Goal: Navigation & Orientation: Find specific page/section

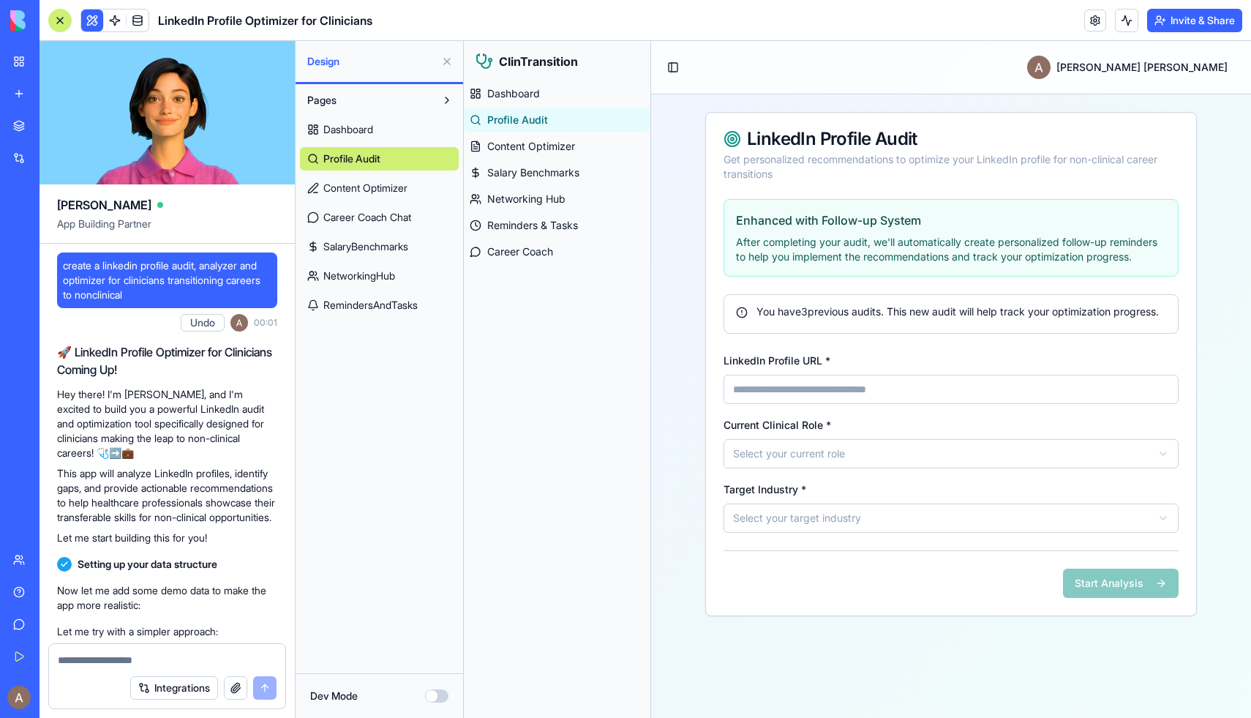
scroll to position [4307, 0]
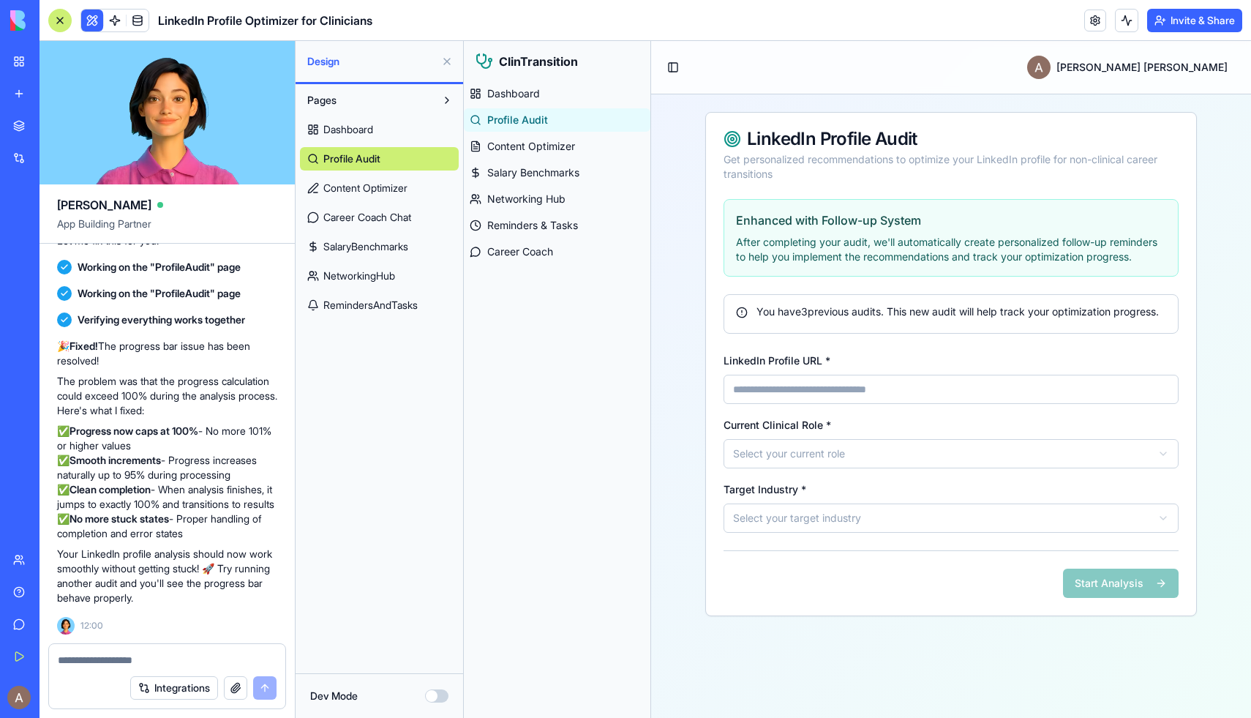
click at [326, 62] on span "Design" at bounding box center [371, 61] width 128 height 15
click at [341, 133] on span "Dashboard" at bounding box center [348, 129] width 50 height 15
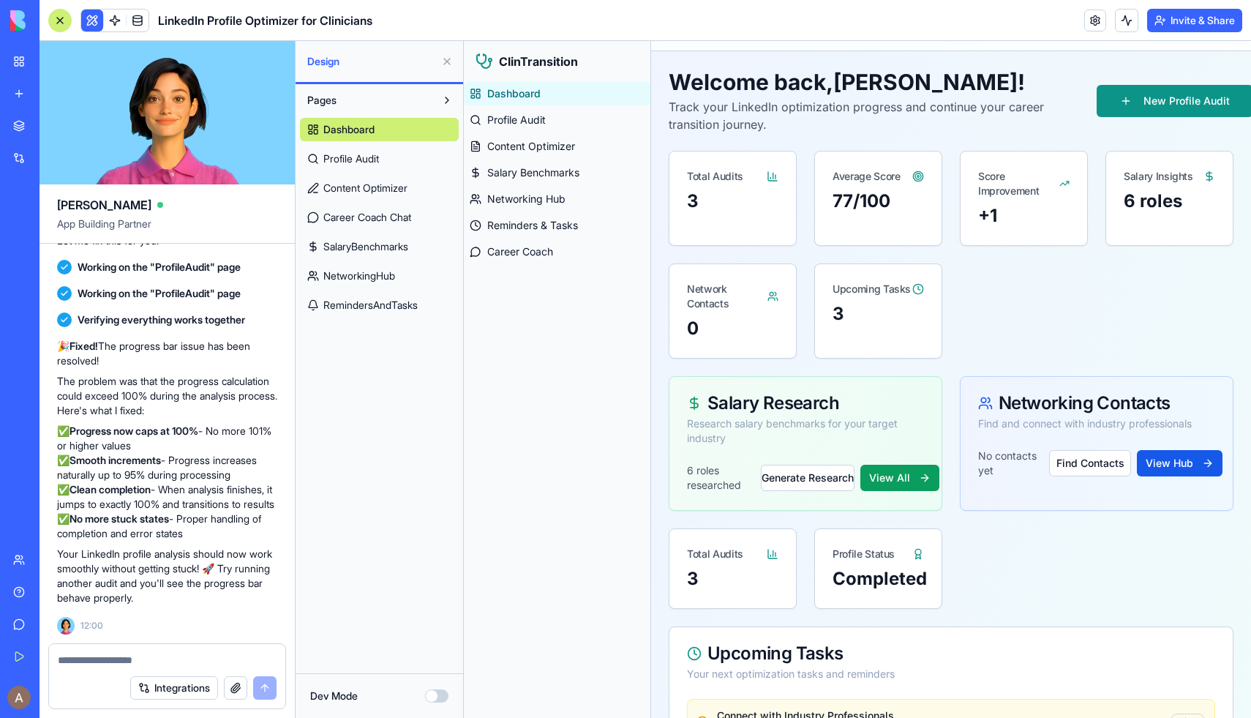
scroll to position [44, 0]
click at [1154, 97] on button "New Profile Audit" at bounding box center [1175, 100] width 157 height 32
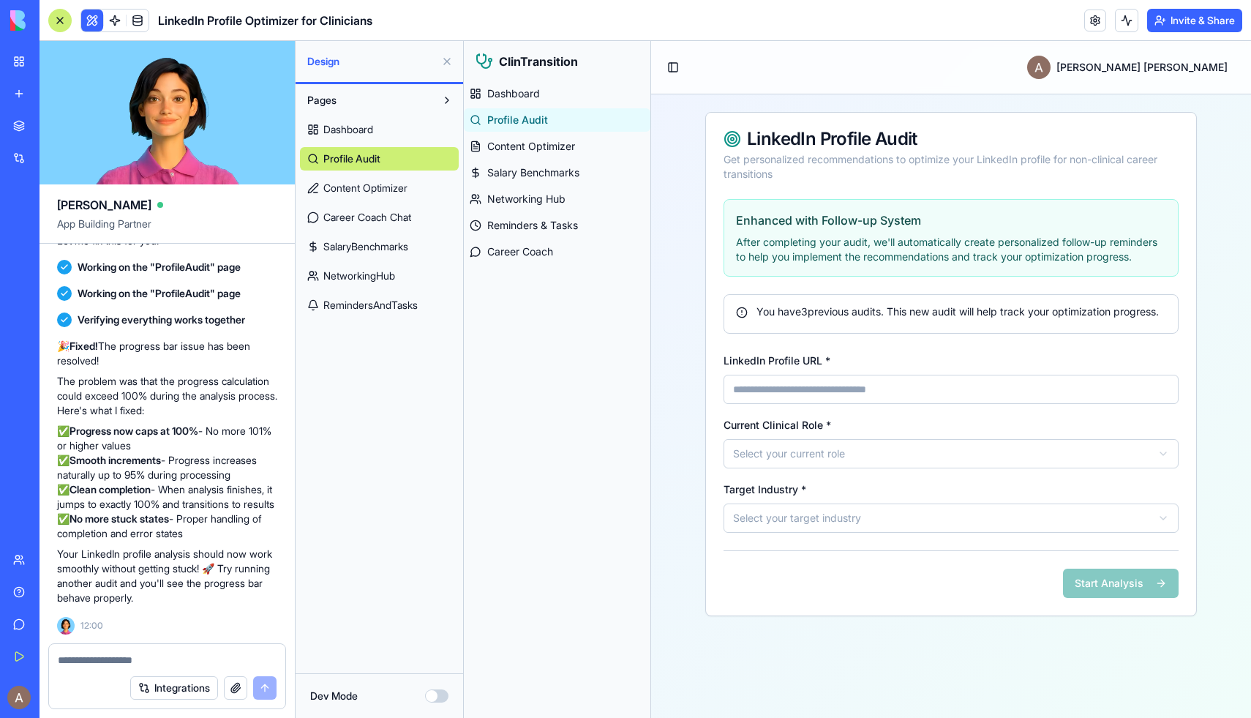
click at [395, 187] on span "Content Optimizer" at bounding box center [365, 188] width 84 height 15
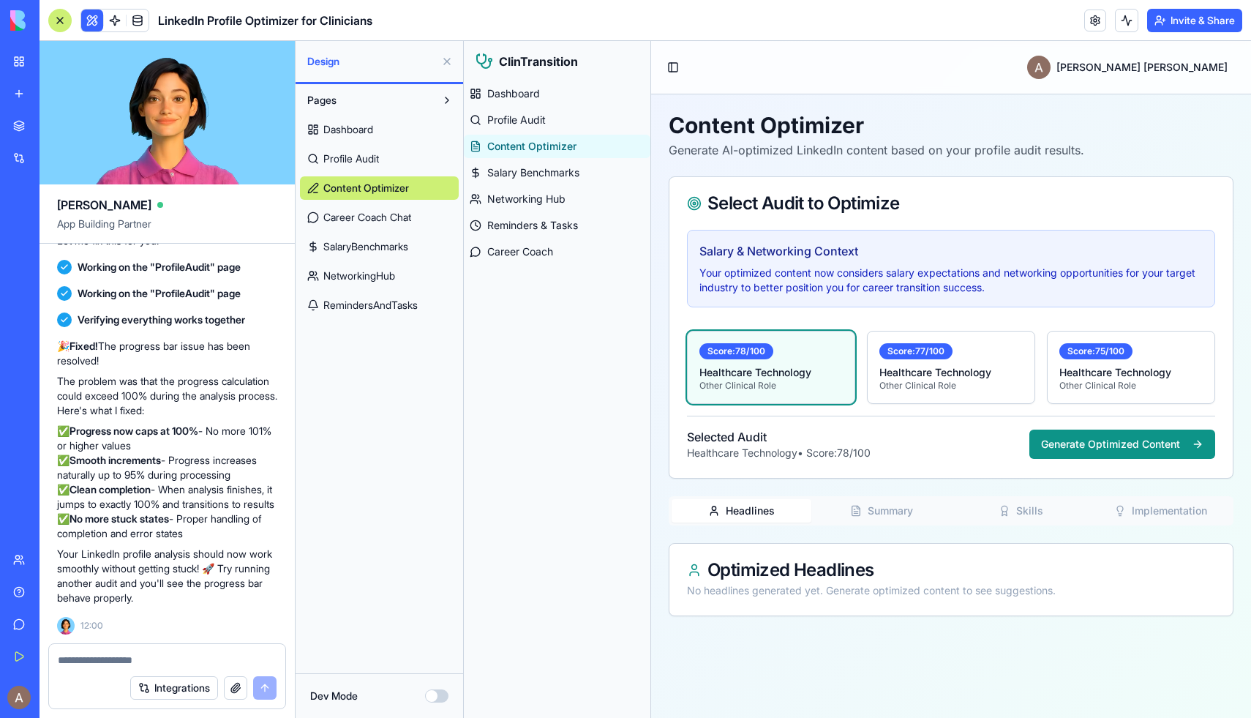
click at [405, 223] on span "Career Coach Chat" at bounding box center [367, 217] width 88 height 15
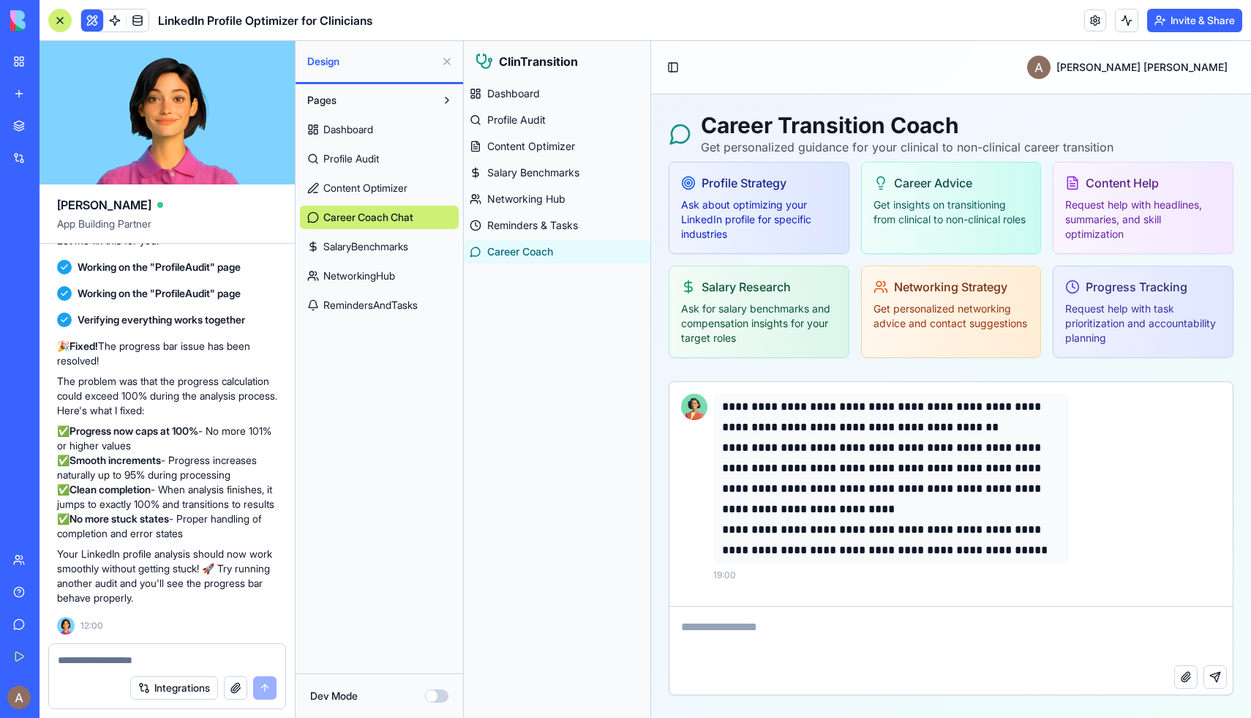
click at [345, 255] on link "SalaryBenchmarks" at bounding box center [379, 246] width 159 height 23
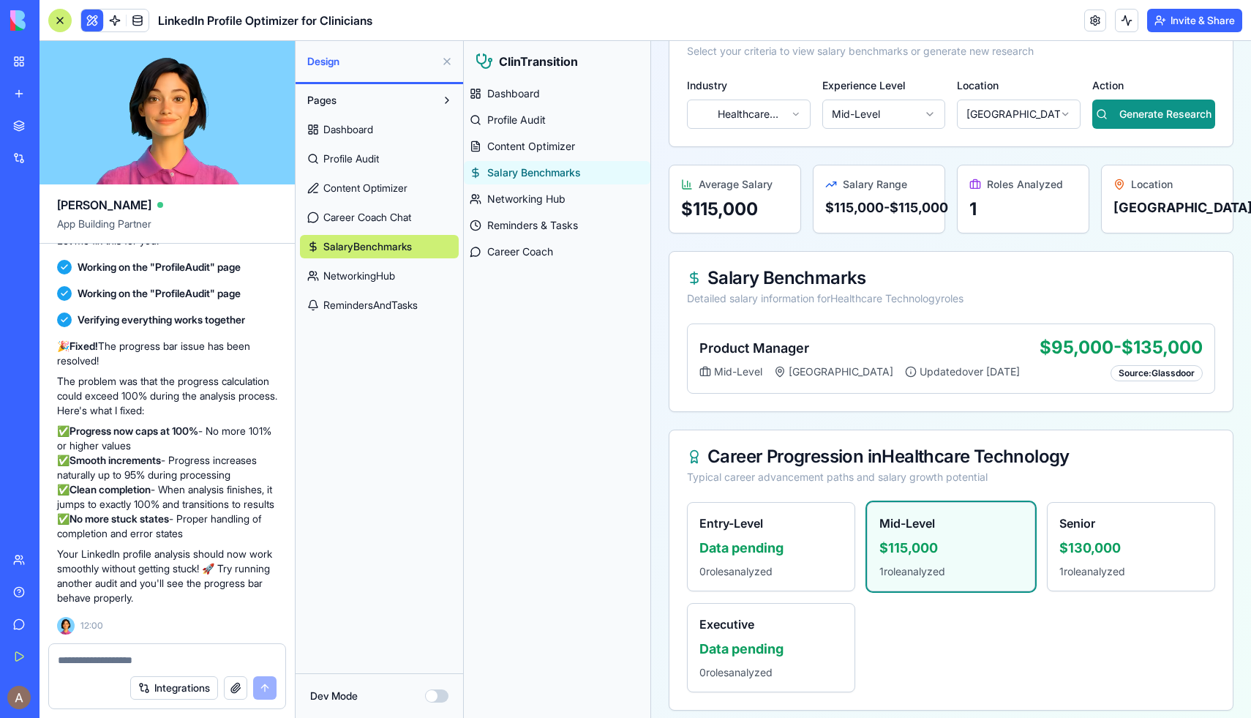
scroll to position [200, 0]
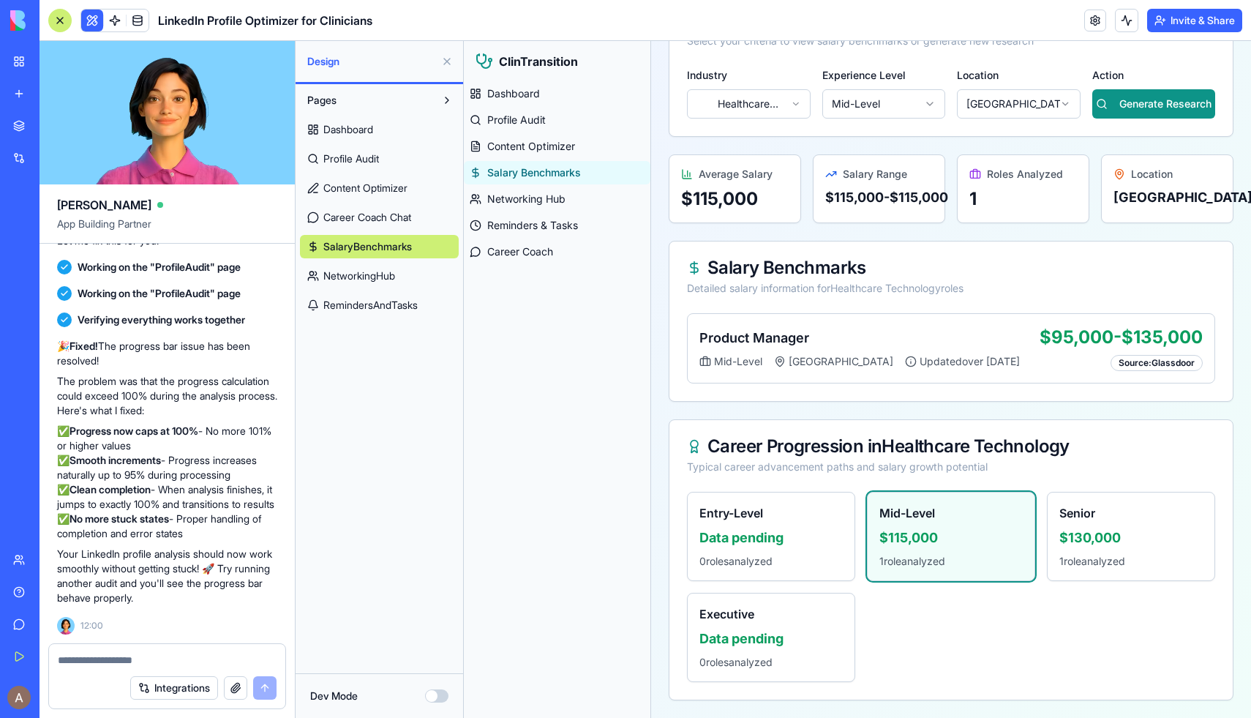
click at [395, 271] on span "NetworkingHub" at bounding box center [359, 275] width 72 height 15
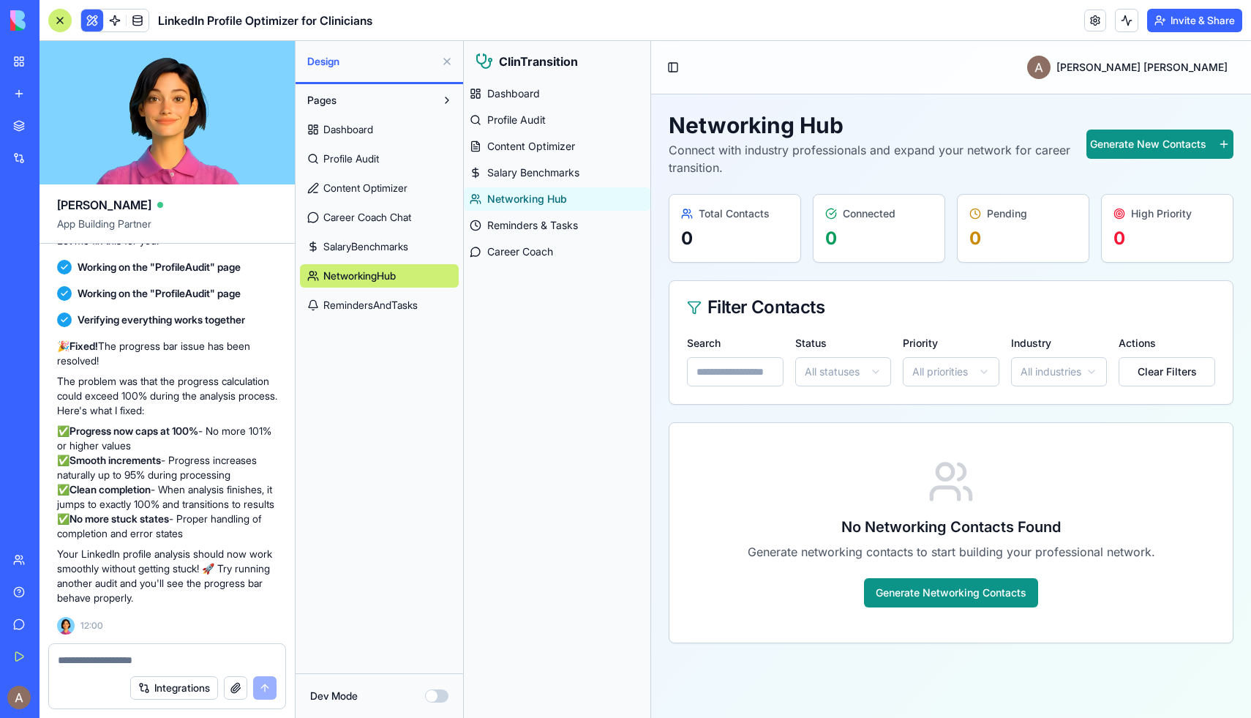
click at [404, 316] on link "RemindersAndTasks" at bounding box center [379, 304] width 159 height 23
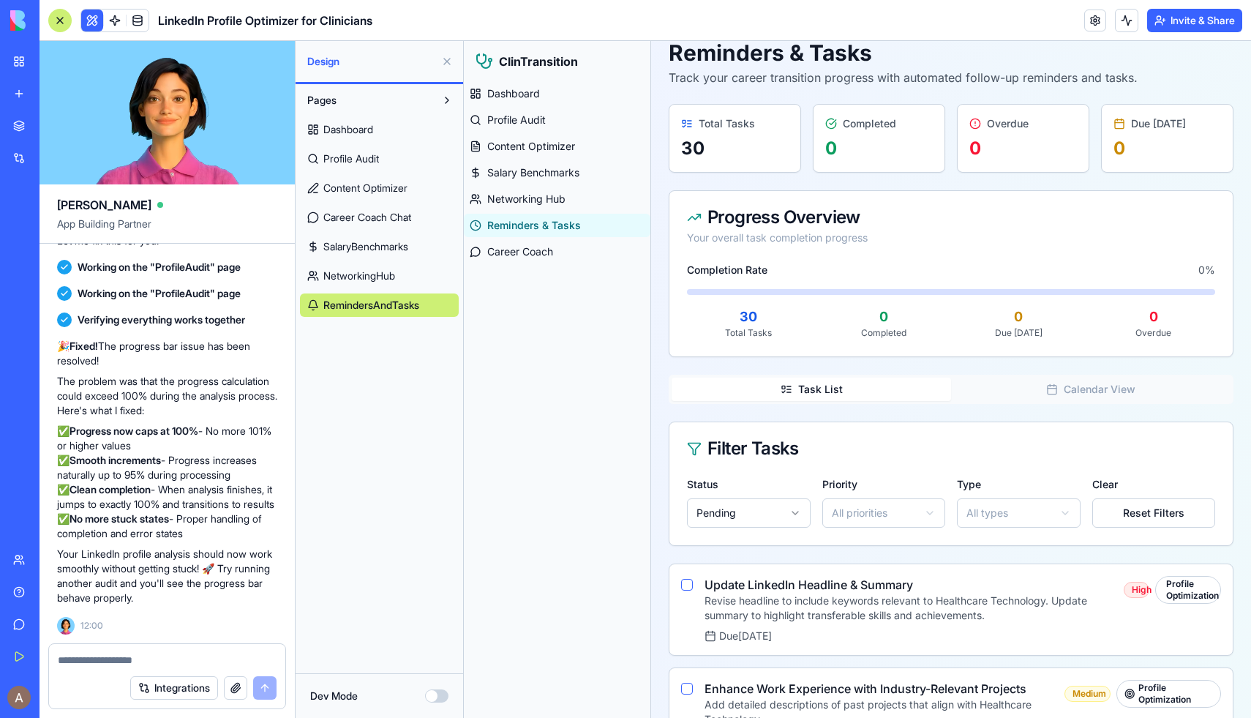
scroll to position [2, 0]
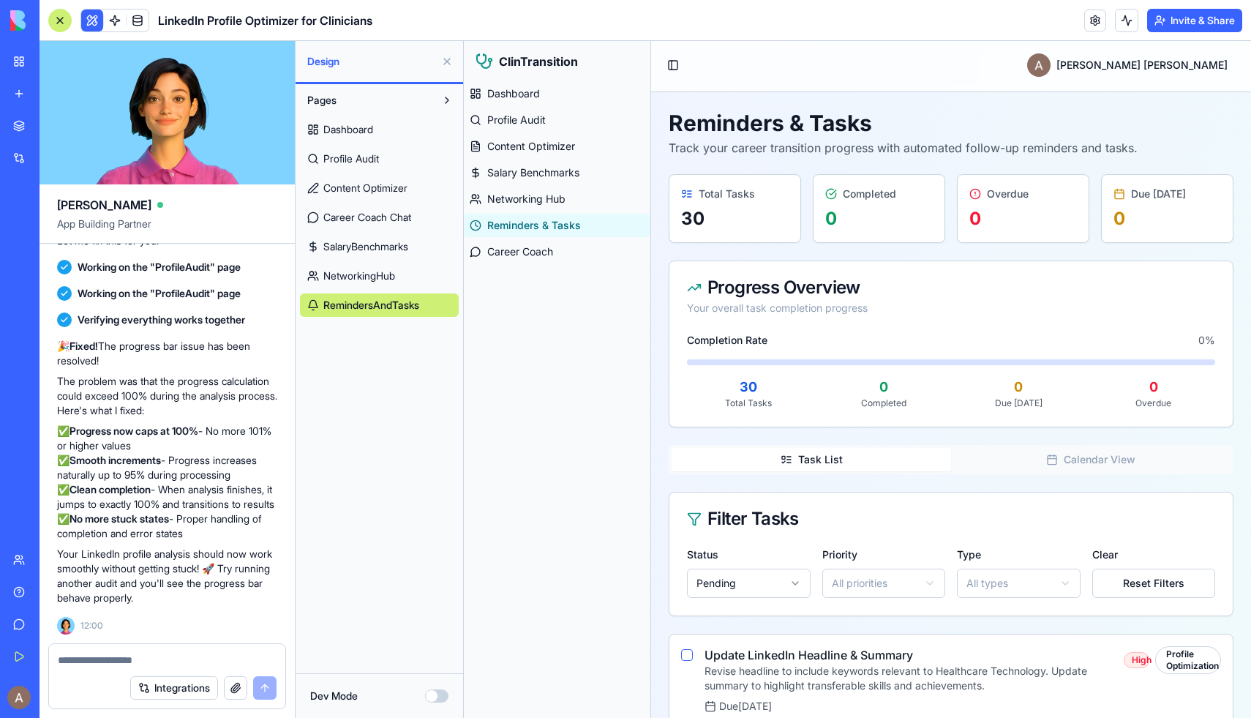
click at [54, 228] on div "Dentele Group Client Portal" at bounding box center [33, 228] width 41 height 15
